Goal: Transaction & Acquisition: Purchase product/service

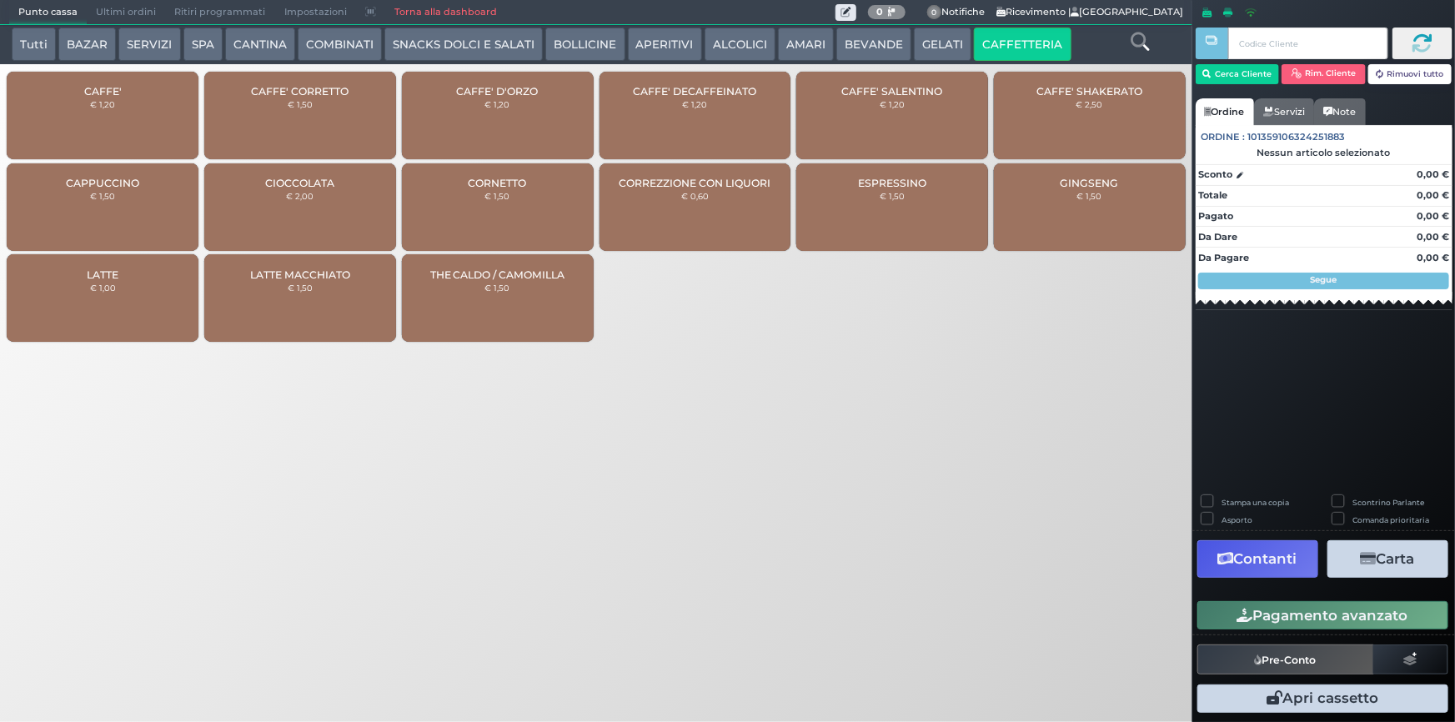
click at [107, 93] on span "CAFFE'" at bounding box center [103, 91] width 38 height 13
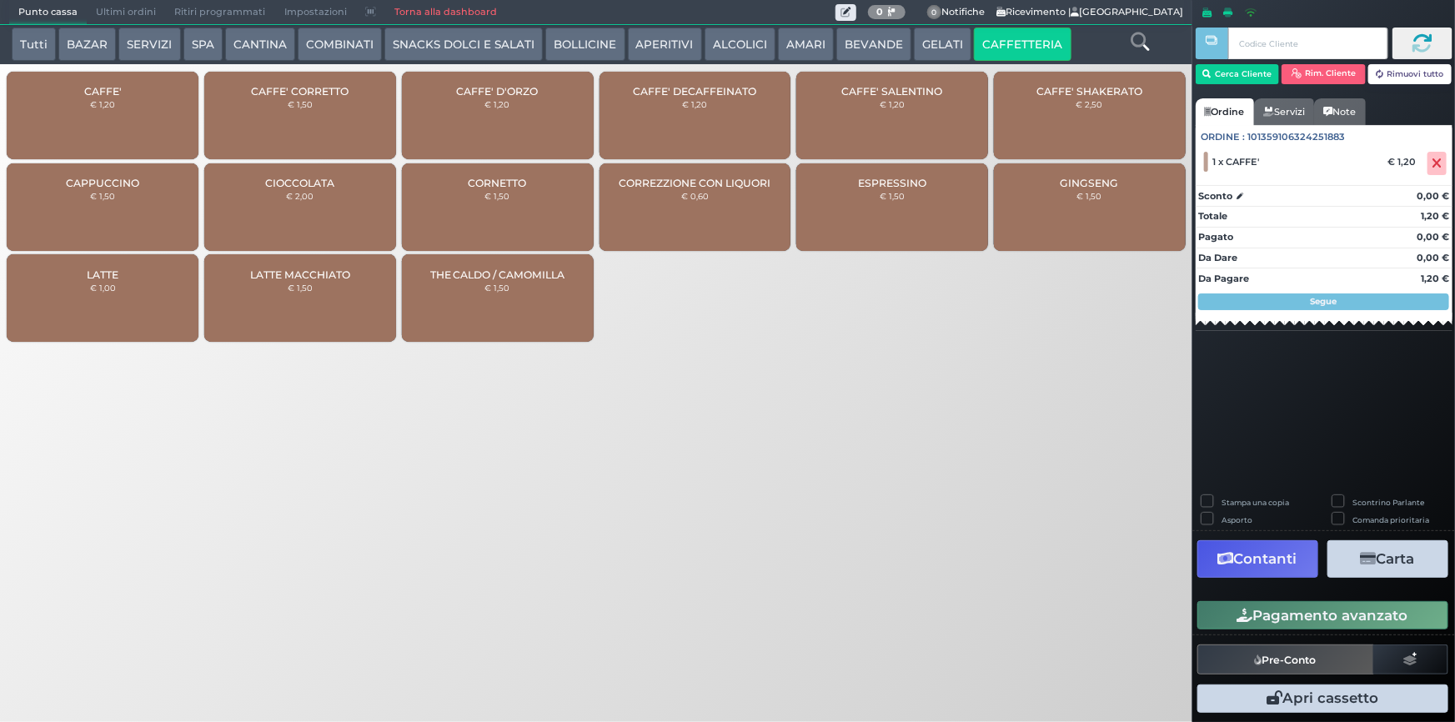
click at [1389, 611] on button "Pagamento avanzato" at bounding box center [1323, 615] width 251 height 28
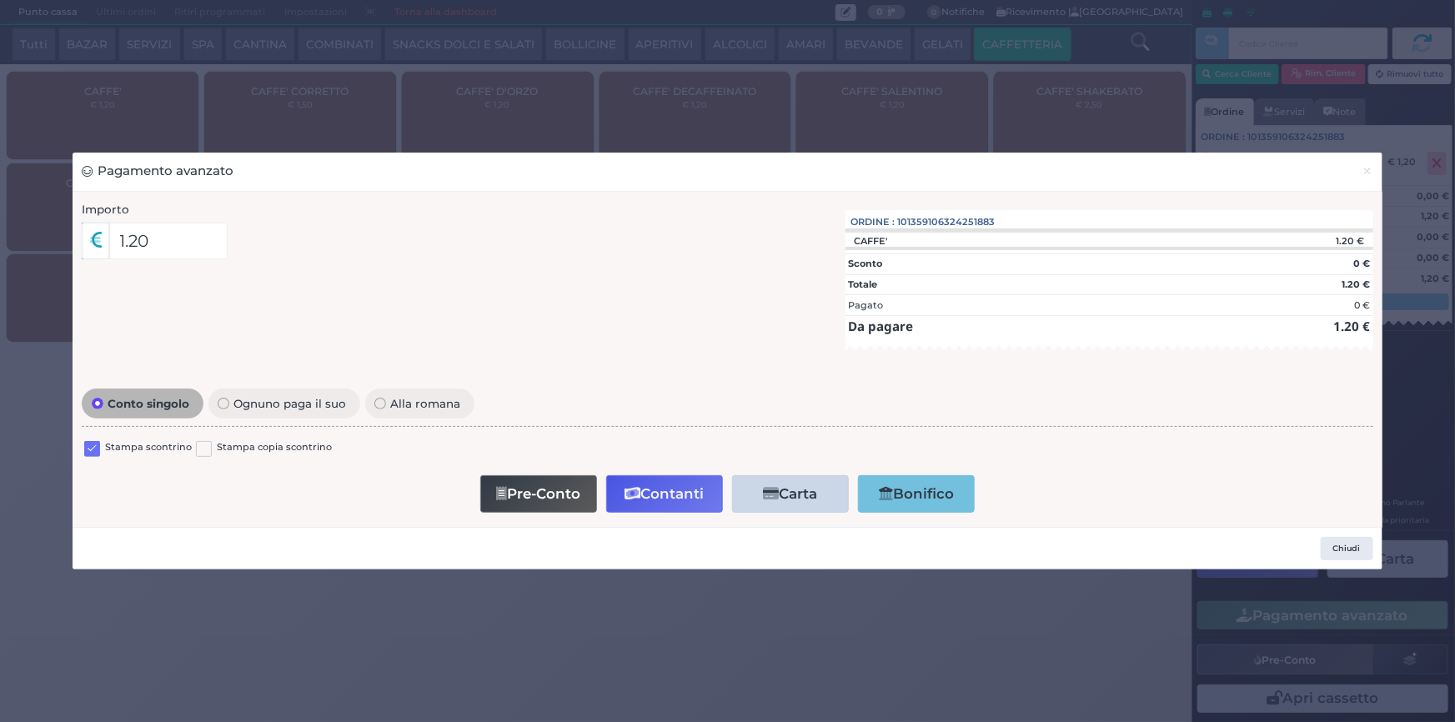
click at [84, 446] on label at bounding box center [92, 449] width 16 height 16
click at [0, 0] on input "checkbox" at bounding box center [0, 0] width 0 height 0
click at [634, 487] on icon "button" at bounding box center [633, 494] width 16 height 14
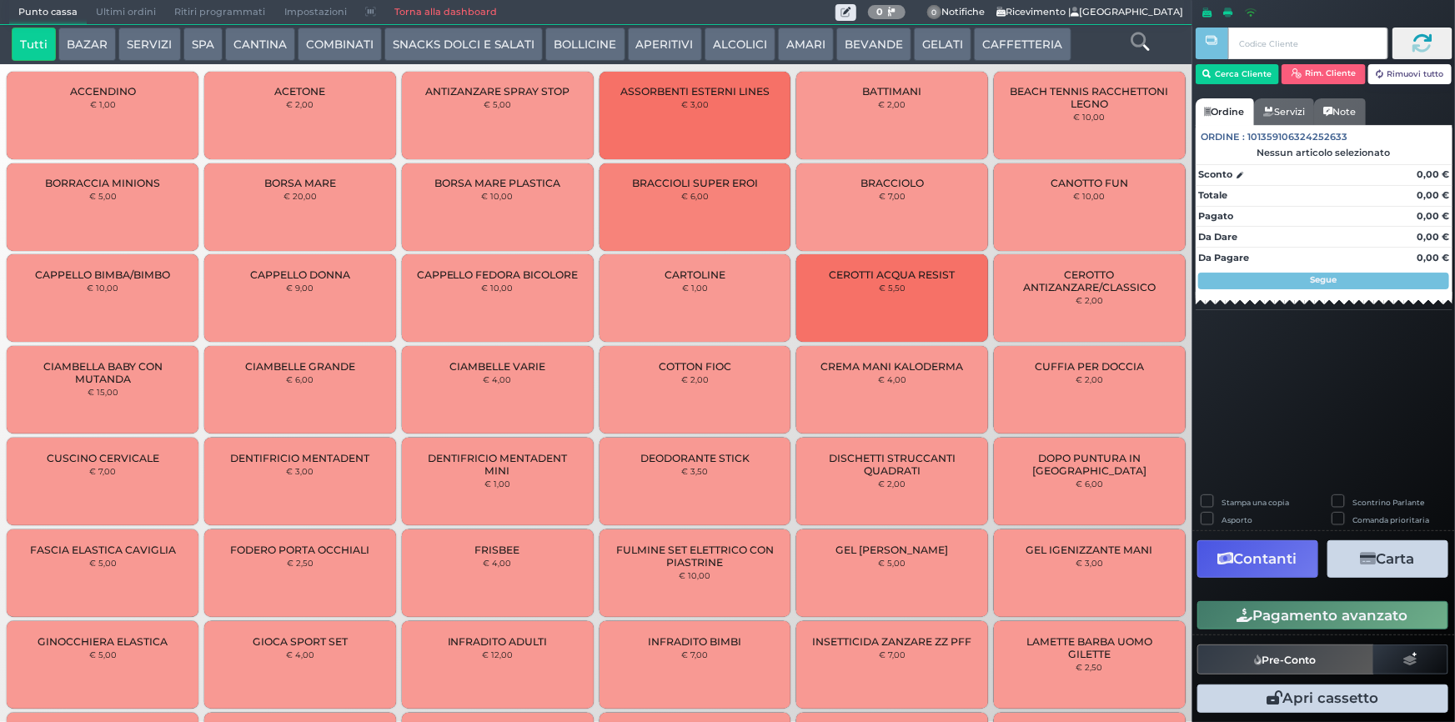
click at [151, 8] on span "Ultimi ordini" at bounding box center [126, 12] width 78 height 23
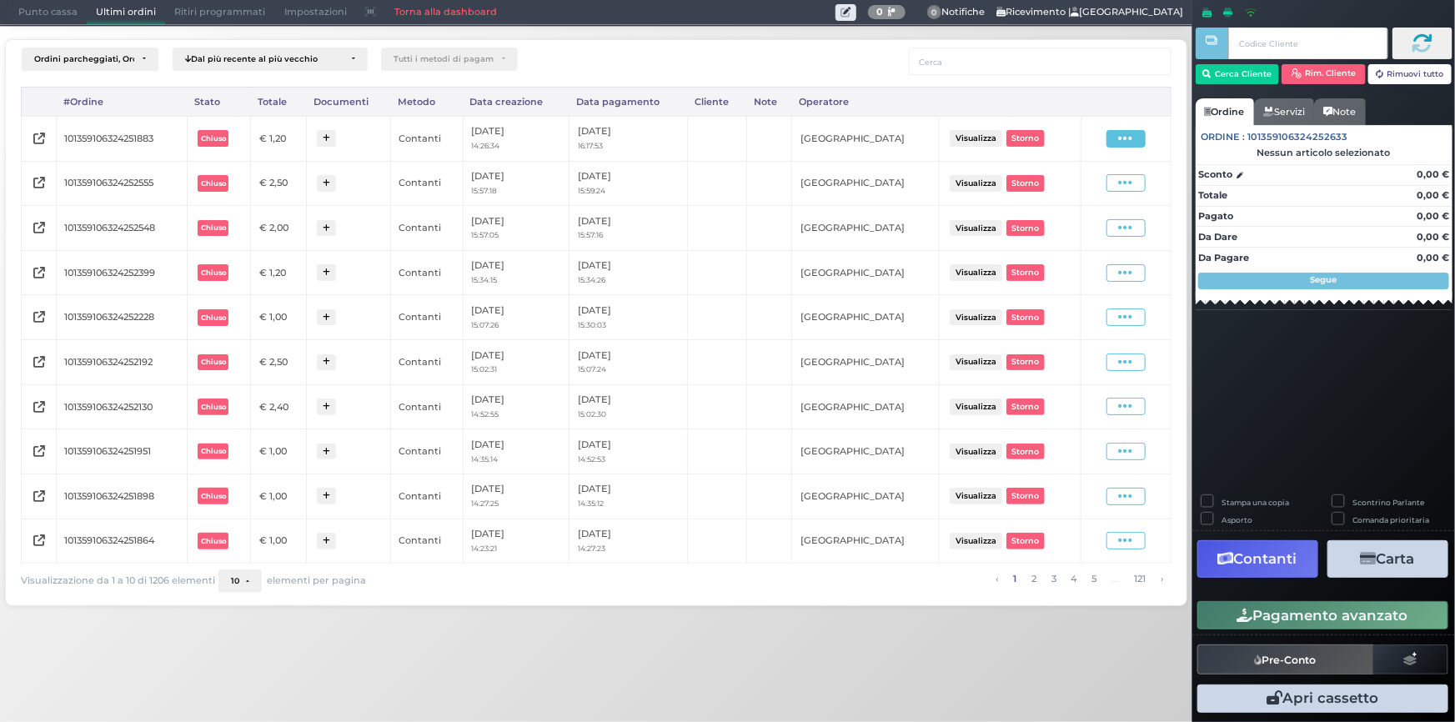
click at [1134, 142] on span at bounding box center [1126, 139] width 39 height 18
click at [1086, 184] on span "Ristampa Pre-Conto" at bounding box center [1087, 187] width 68 height 28
